Goal: Information Seeking & Learning: Learn about a topic

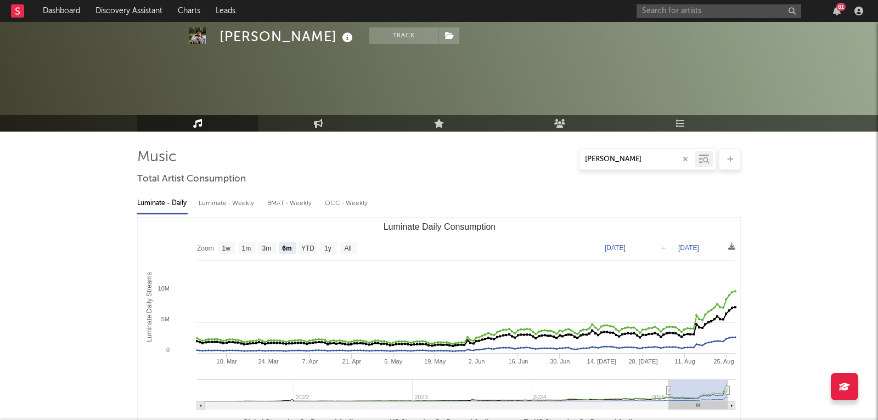
select select "6m"
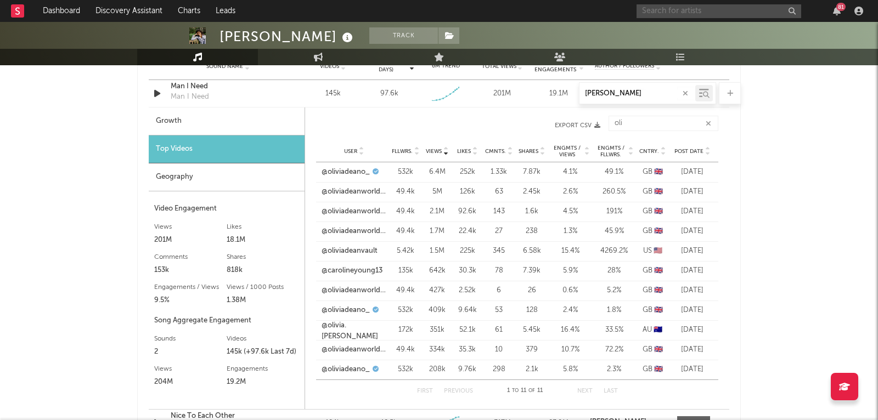
click at [682, 12] on input "text" at bounding box center [718, 11] width 165 height 14
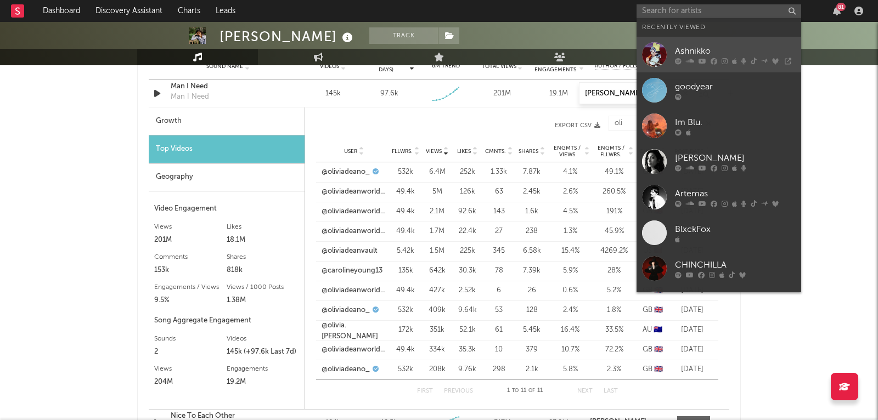
click at [656, 61] on div at bounding box center [654, 54] width 25 height 25
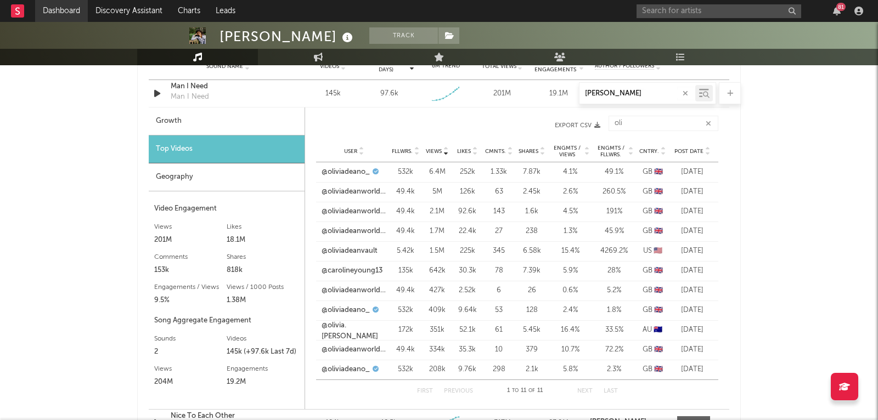
click at [55, 8] on link "Dashboard" at bounding box center [61, 11] width 53 height 22
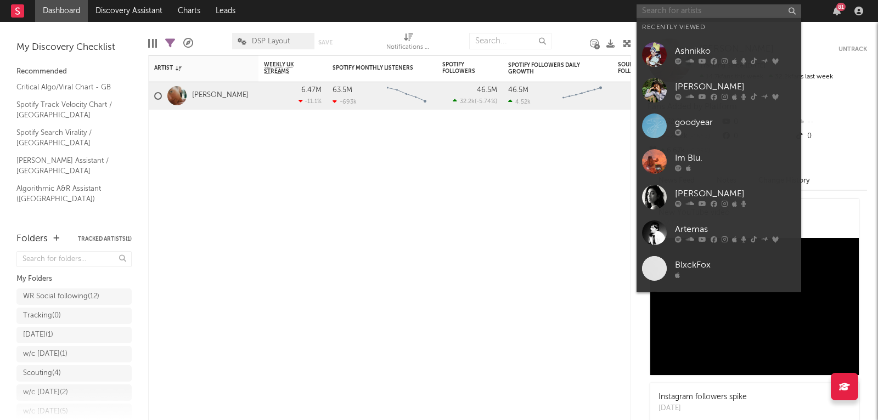
click at [675, 12] on input "text" at bounding box center [718, 11] width 165 height 14
paste input "[URL][DOMAIN_NAME]"
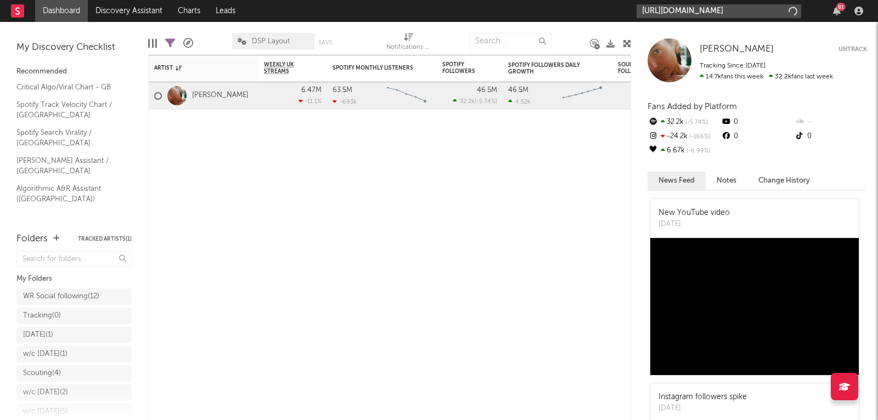
click at [675, 12] on input "[URL][DOMAIN_NAME]" at bounding box center [718, 11] width 165 height 14
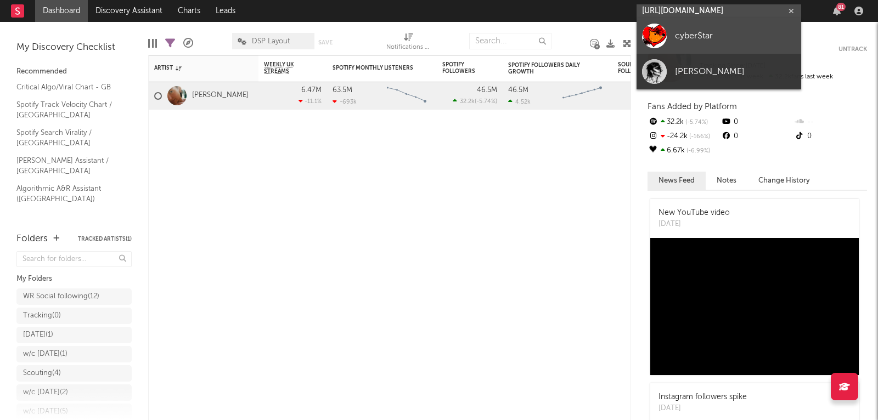
type input "[URL][DOMAIN_NAME]"
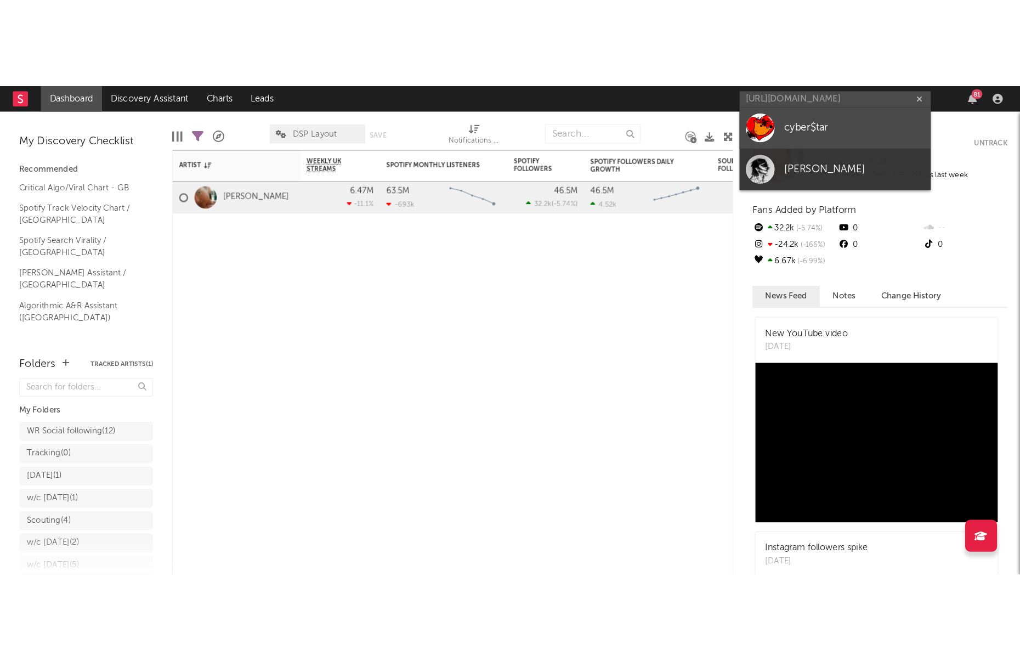
scroll to position [0, 0]
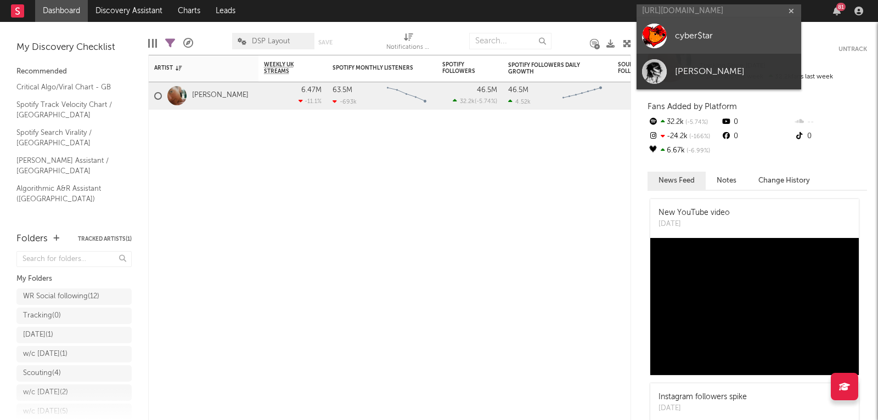
click at [686, 30] on div "cyber$tar" at bounding box center [735, 36] width 121 height 13
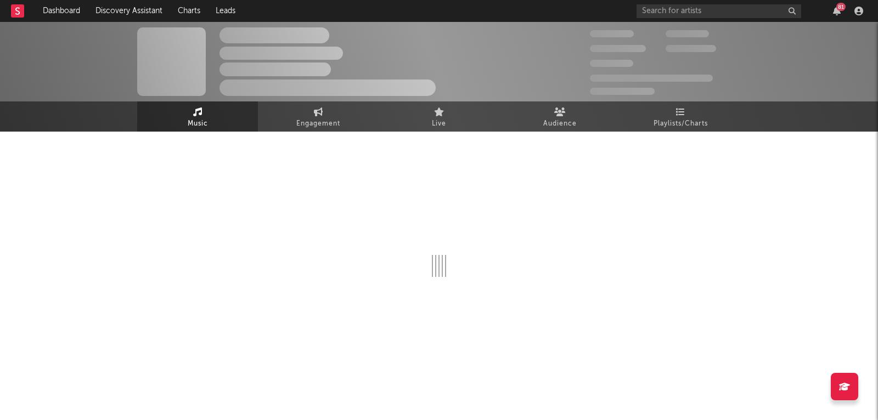
select select "1w"
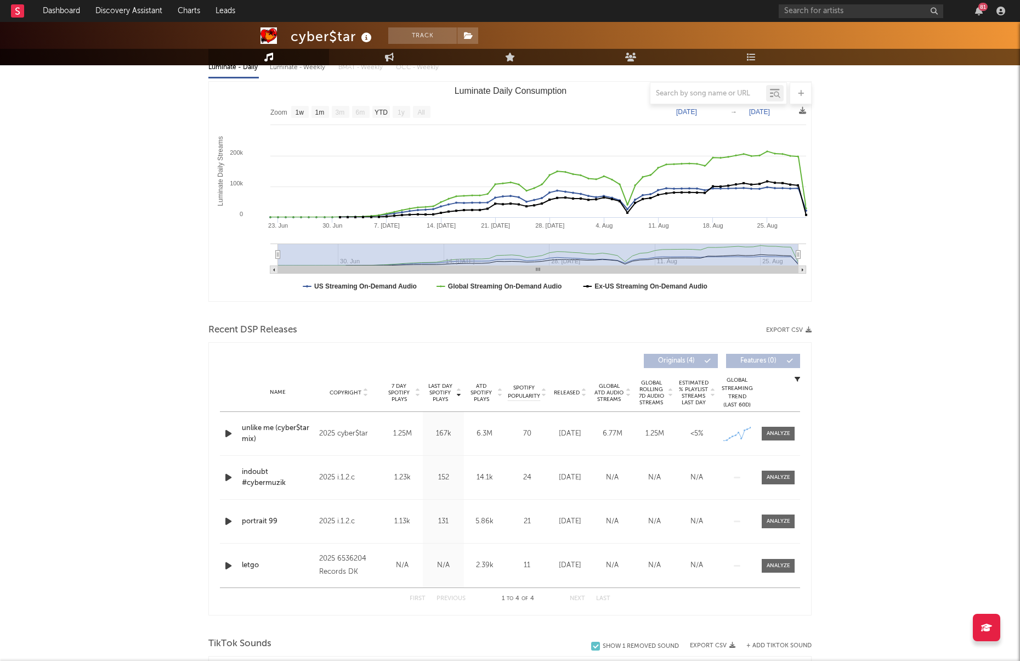
scroll to position [133, 0]
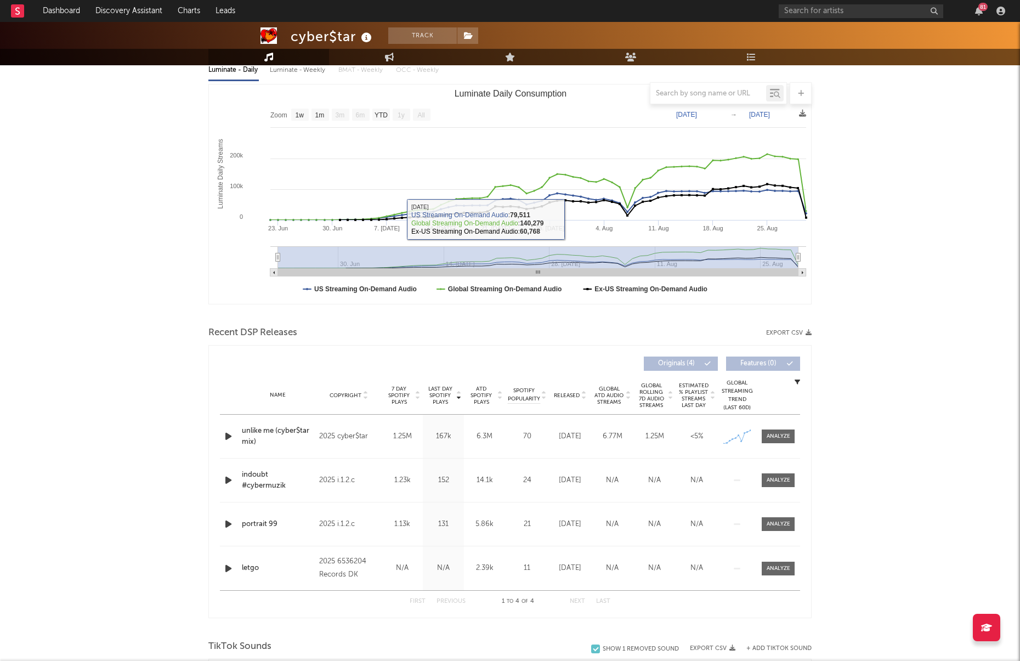
click at [877, 248] on div "cyber$tar Track [GEOGRAPHIC_DATA] | Unknown Genre Edit Track Benchmark Summary …" at bounding box center [510, 627] width 1020 height 1476
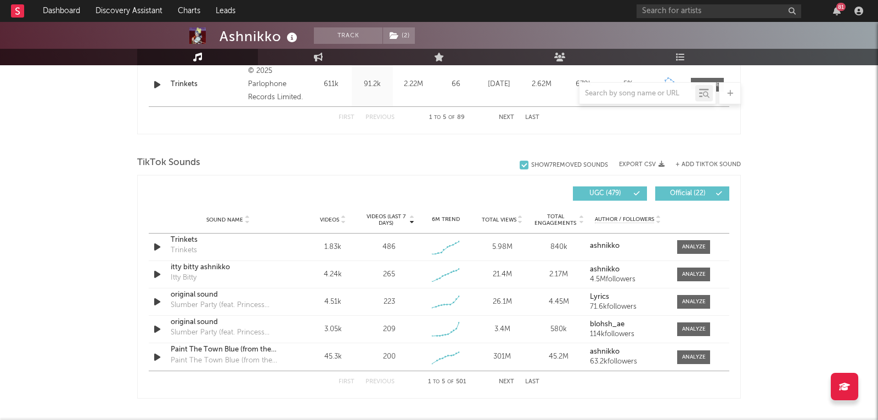
scroll to position [619, 0]
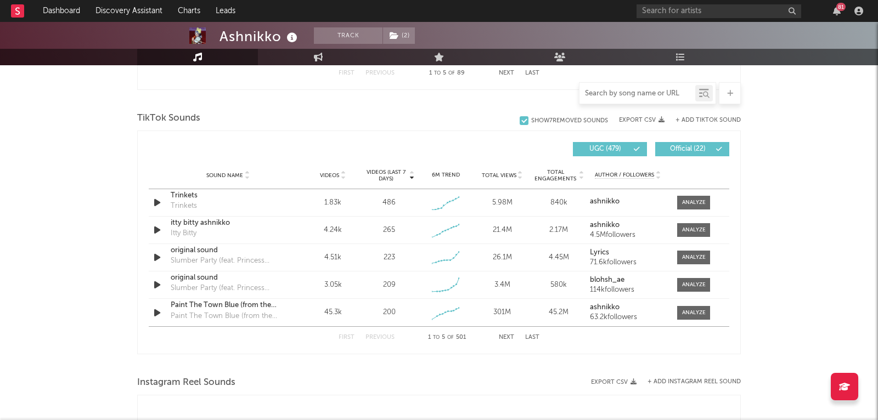
click at [610, 94] on input "text" at bounding box center [637, 93] width 116 height 9
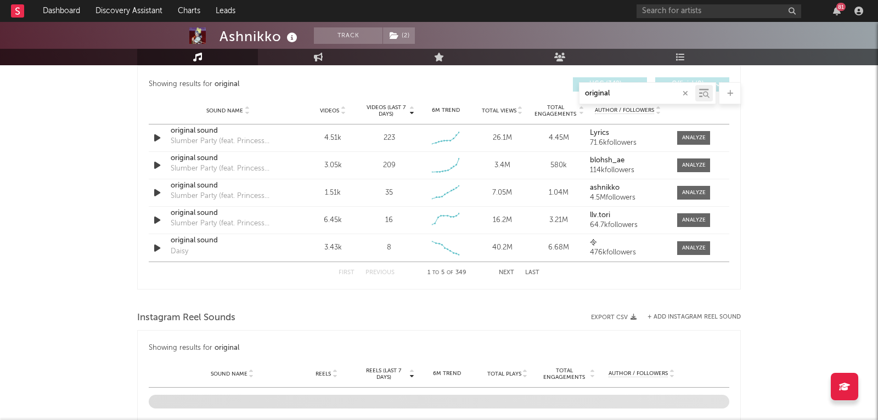
scroll to position [505, 0]
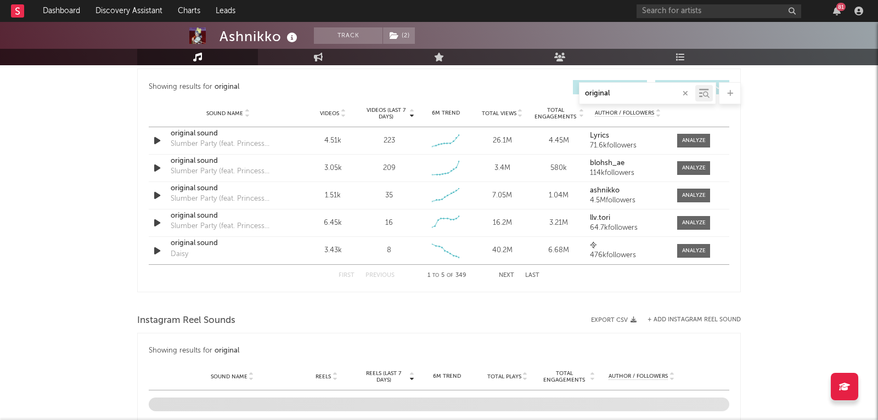
type input "original"
click at [330, 110] on span "Videos" at bounding box center [329, 113] width 19 height 7
click at [507, 276] on button "Next" at bounding box center [506, 276] width 15 height 6
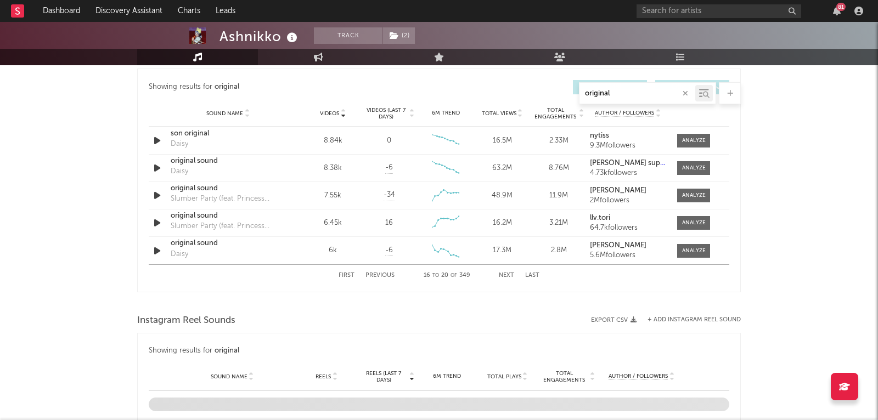
click at [507, 276] on button "Next" at bounding box center [506, 276] width 15 height 6
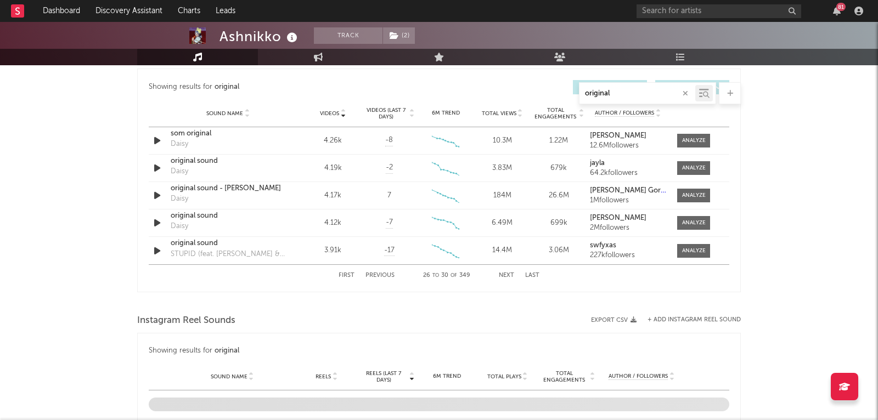
click at [507, 276] on button "Next" at bounding box center [506, 276] width 15 height 6
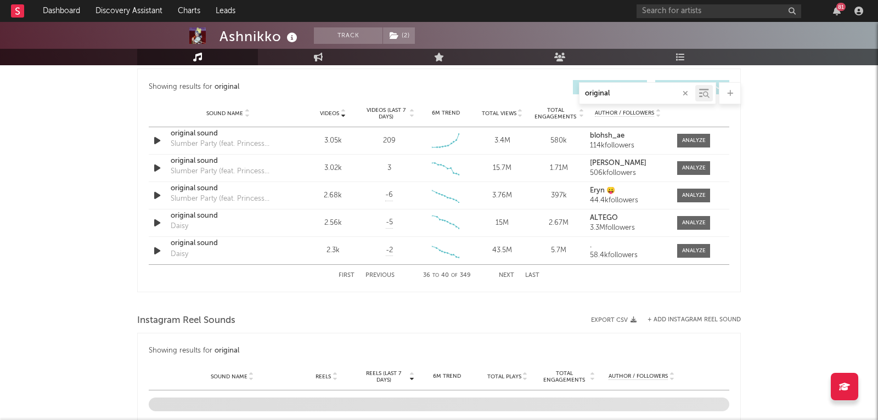
click at [507, 276] on button "Next" at bounding box center [506, 276] width 15 height 6
click at [509, 276] on button "Next" at bounding box center [506, 276] width 15 height 6
click at [681, 229] on span at bounding box center [693, 223] width 33 height 14
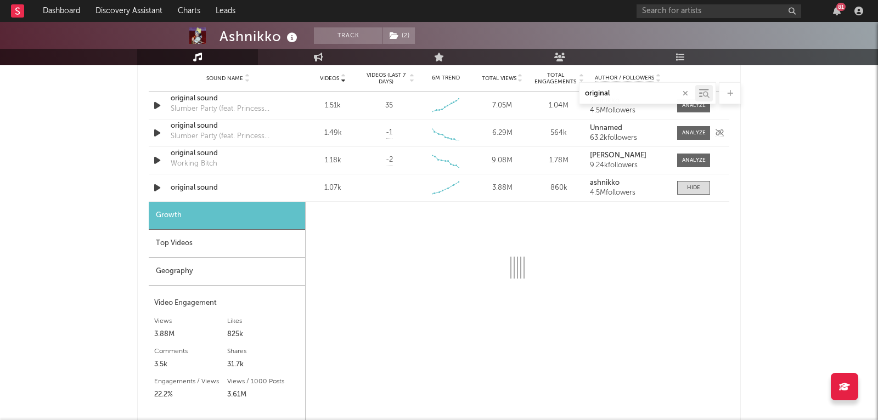
scroll to position [587, 0]
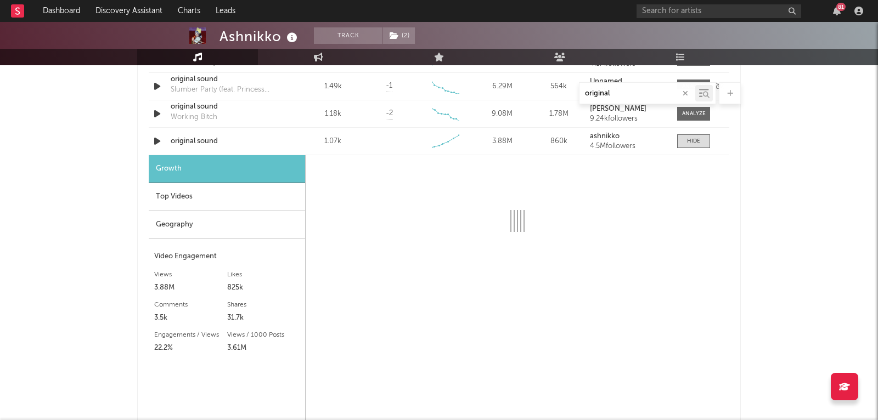
select select "1w"
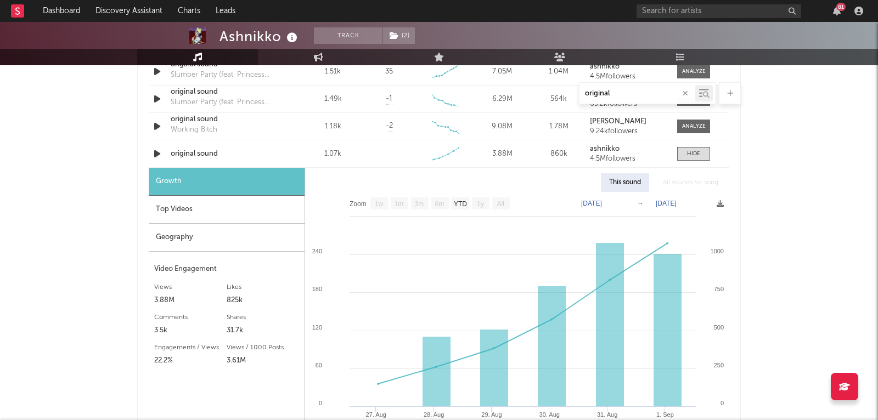
scroll to position [573, 0]
